Goal: Information Seeking & Learning: Compare options

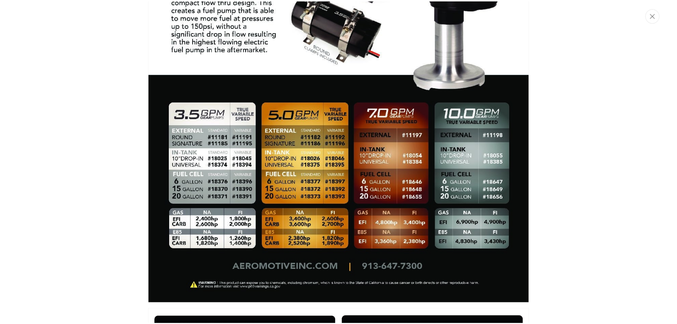
scroll to position [486, 0]
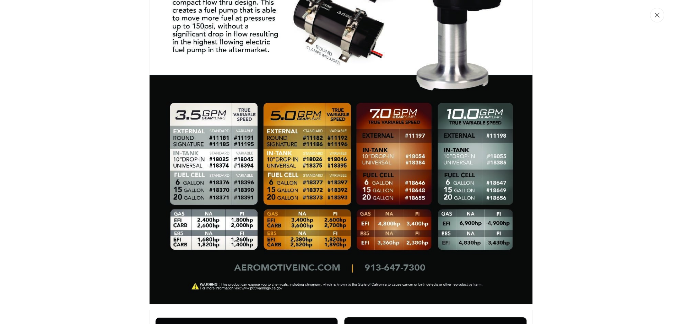
click at [656, 14] on icon "Close" at bounding box center [657, 14] width 5 height 5
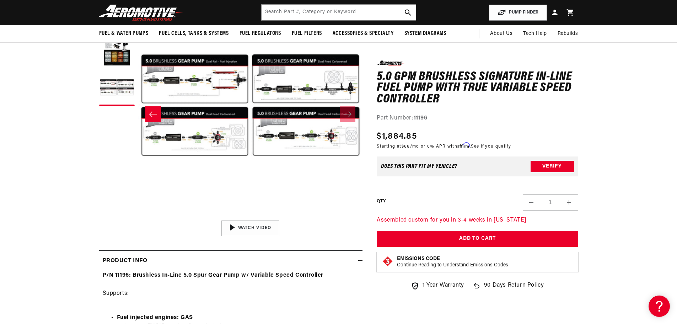
scroll to position [0, 449]
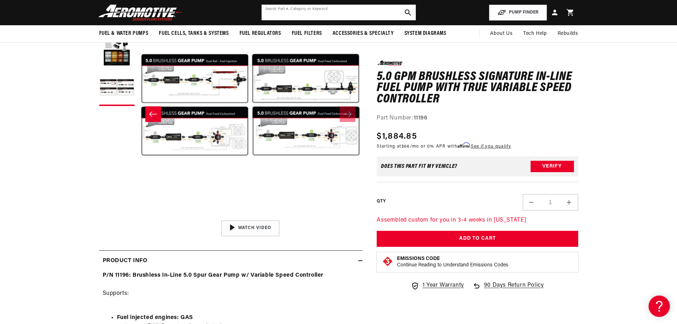
click at [307, 13] on input "text" at bounding box center [338, 13] width 154 height 16
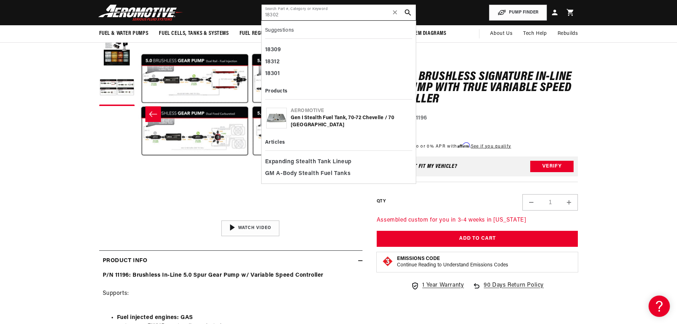
type input "18302"
click at [311, 117] on div "Gen I Stealth Fuel Tank, 70-72 Chevelle / 70 Monte Carlo" at bounding box center [351, 121] width 120 height 14
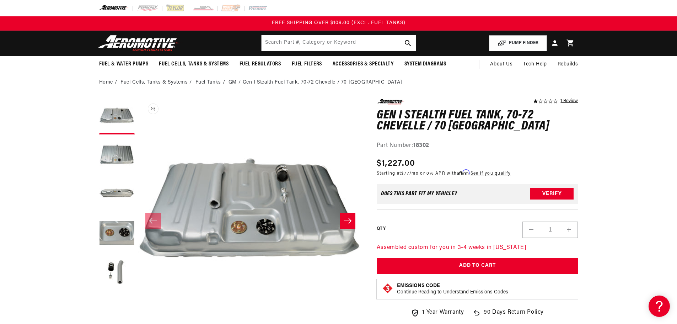
click at [138, 323] on button "Open media 1 in modal" at bounding box center [138, 323] width 0 height 0
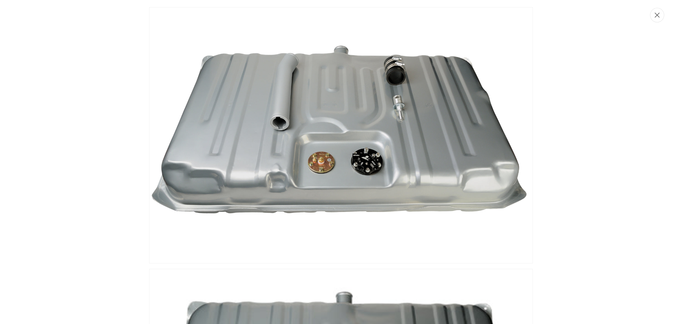
click at [654, 17] on button "Close" at bounding box center [657, 15] width 14 height 15
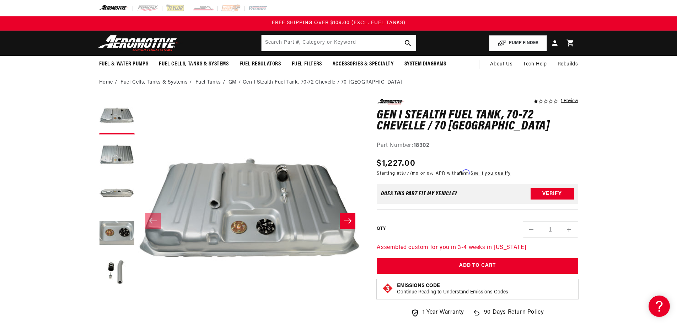
scroll to position [0, 0]
click at [138, 323] on button "Open media 1 in modal" at bounding box center [138, 323] width 0 height 0
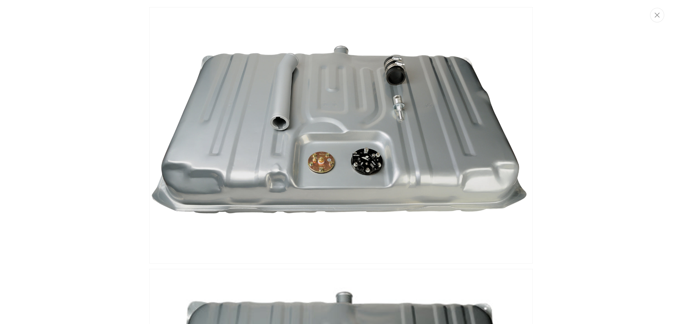
click at [372, 160] on img "Media gallery" at bounding box center [341, 135] width 384 height 256
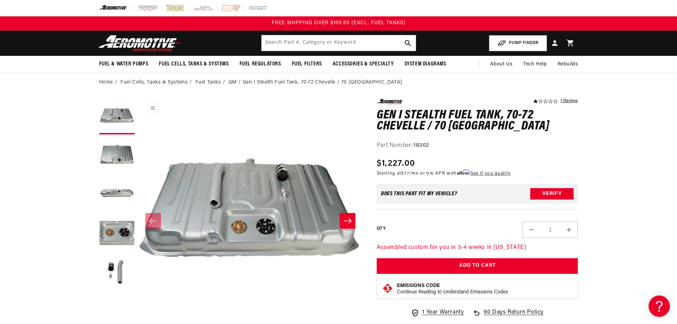
click at [138, 323] on button "Open media 1 in modal" at bounding box center [138, 323] width 0 height 0
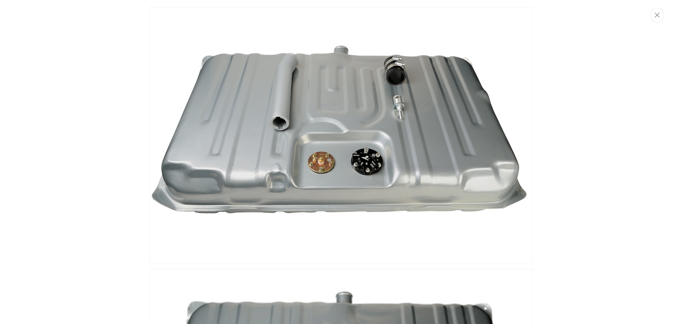
click at [373, 174] on img "Media gallery" at bounding box center [341, 135] width 384 height 256
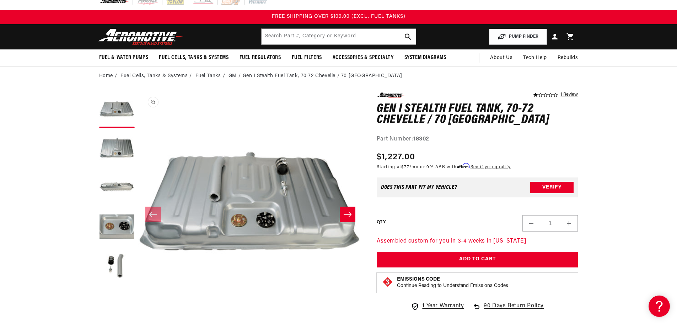
scroll to position [0, 0]
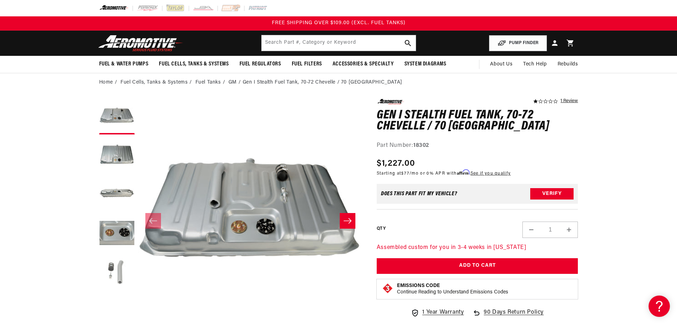
click at [106, 264] on button "Load image 5 in gallery view" at bounding box center [117, 273] width 36 height 36
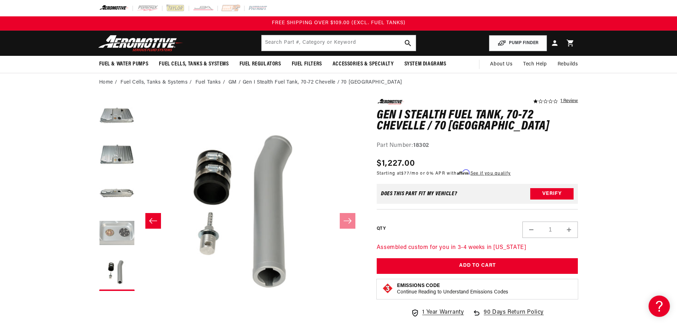
click at [115, 236] on button "Load image 4 in gallery view" at bounding box center [117, 234] width 36 height 36
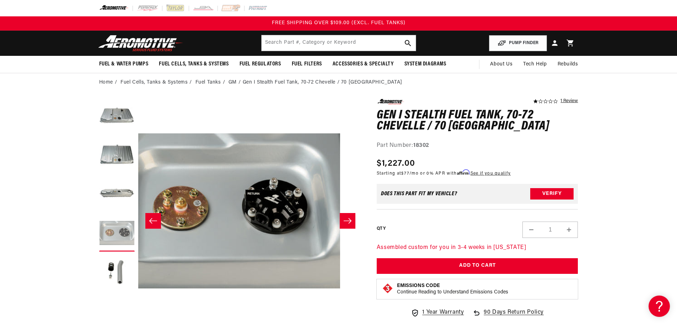
scroll to position [0, 673]
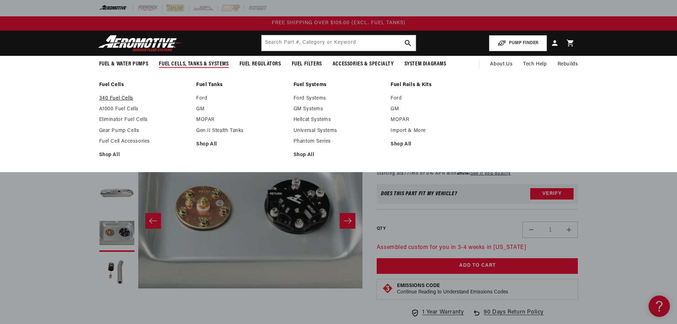
click at [123, 98] on link "340 Fuel Cells" at bounding box center [144, 98] width 90 height 6
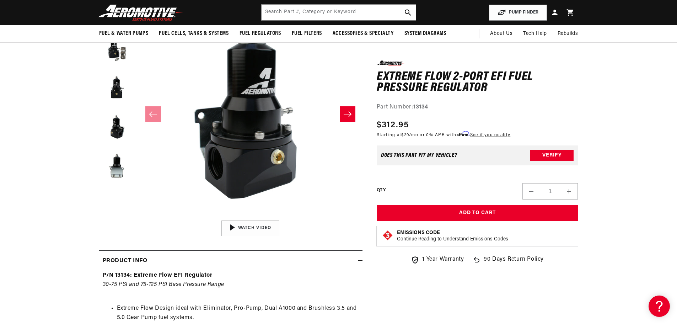
scroll to position [0, 0]
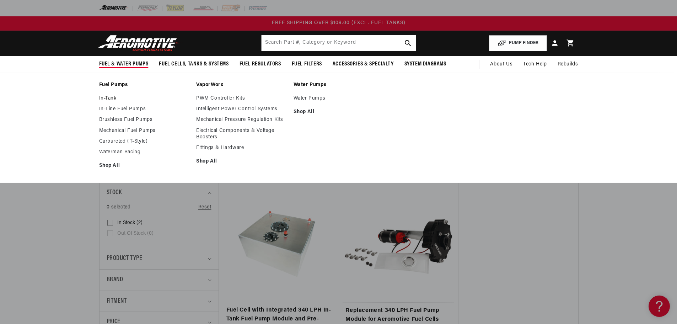
click at [108, 97] on link "In-Tank" at bounding box center [144, 98] width 90 height 6
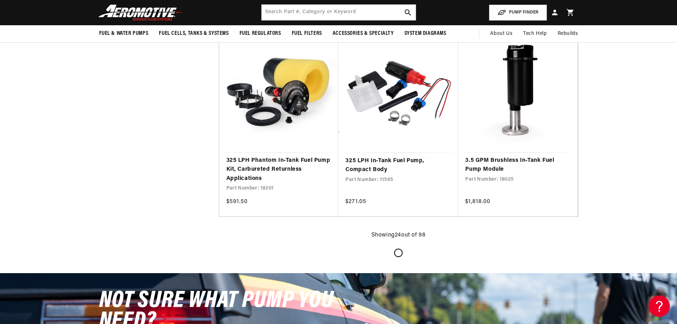
scroll to position [1385, 0]
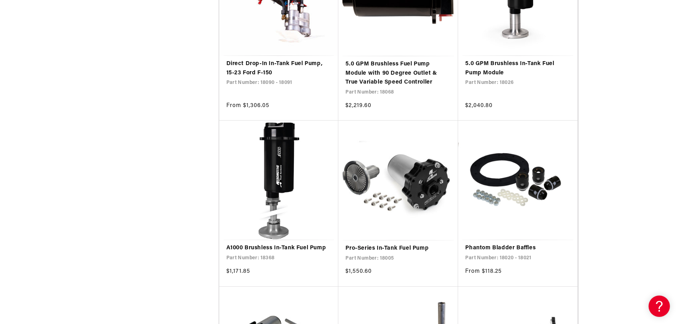
scroll to position [2593, 0]
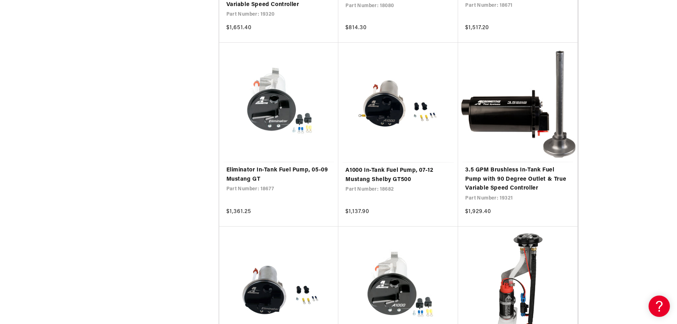
scroll to position [4085, 0]
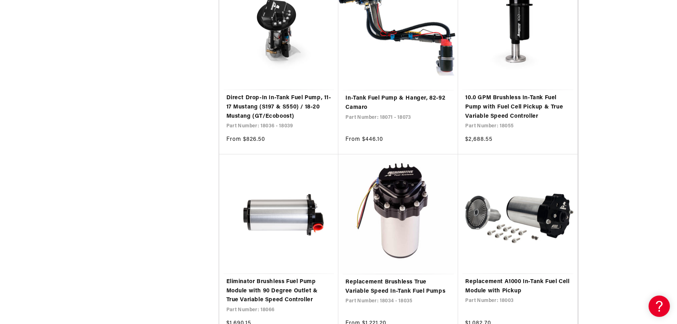
scroll to position [4724, 0]
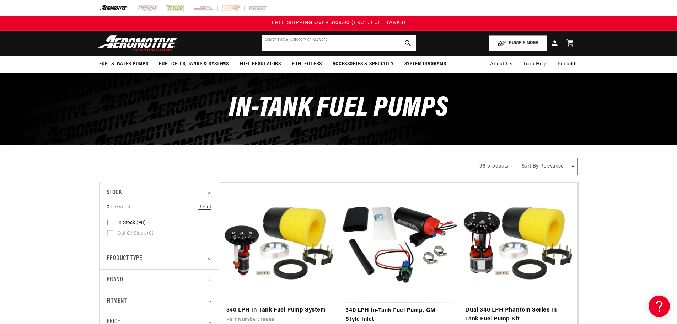
click at [352, 42] on input "text" at bounding box center [338, 43] width 154 height 16
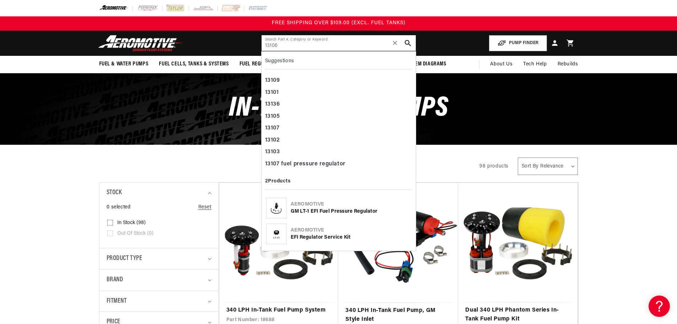
type input "13106"
click at [330, 210] on div "GM LT-1 EFI Fuel Pressure Regulator" at bounding box center [351, 211] width 120 height 7
